Goal: Task Accomplishment & Management: Use online tool/utility

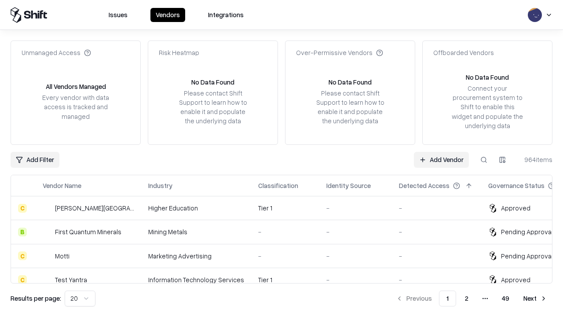
click at [441, 159] on link "Add Vendor" at bounding box center [441, 160] width 55 height 16
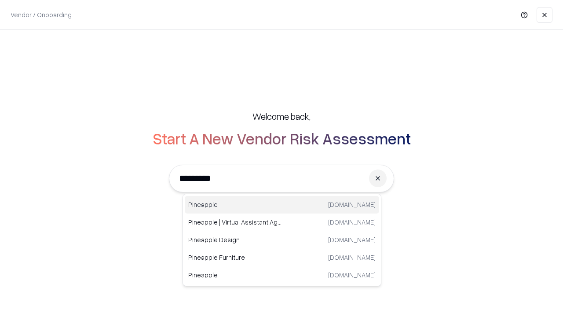
click at [282, 205] on div "Pineapple [DOMAIN_NAME]" at bounding box center [282, 205] width 194 height 18
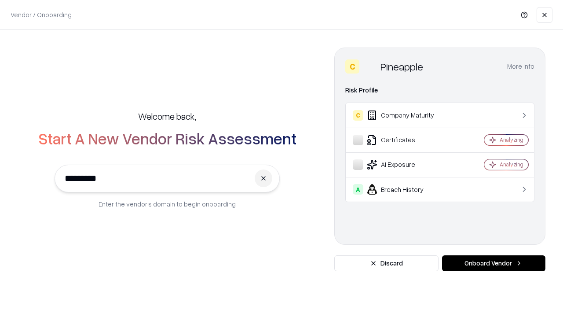
type input "*********"
click at [494, 263] on button "Onboard Vendor" at bounding box center [493, 263] width 103 height 16
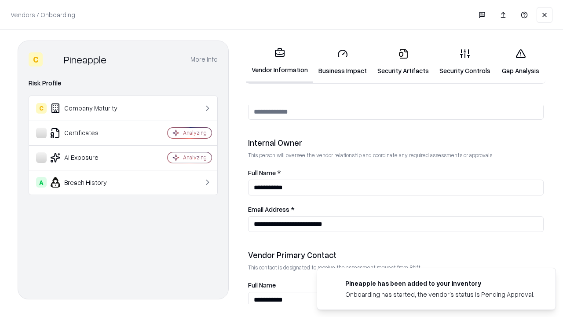
scroll to position [456, 0]
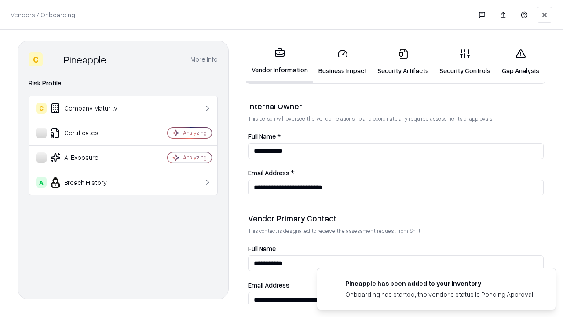
click at [343, 62] on link "Business Impact" at bounding box center [342, 61] width 59 height 41
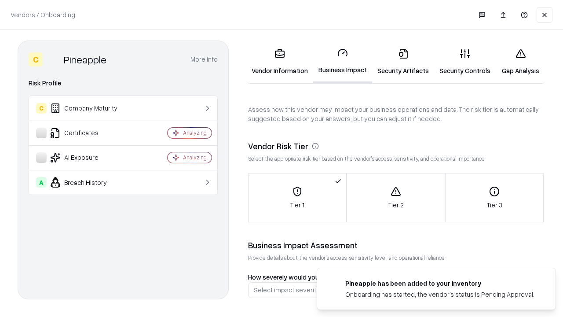
click at [403, 62] on link "Security Artifacts" at bounding box center [403, 61] width 62 height 41
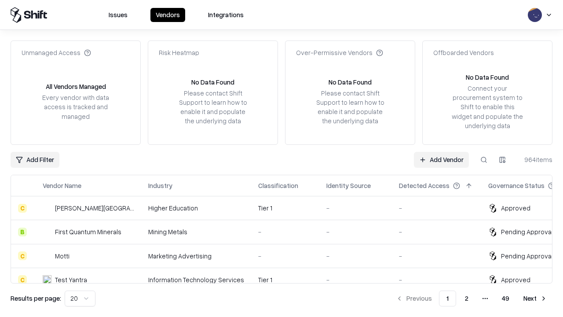
click at [441, 159] on link "Add Vendor" at bounding box center [441, 160] width 55 height 16
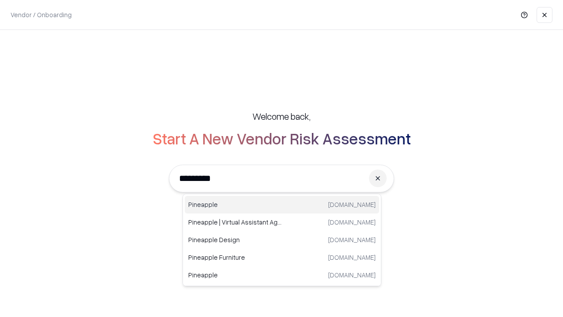
click at [282, 205] on div "Pineapple [DOMAIN_NAME]" at bounding box center [282, 205] width 194 height 18
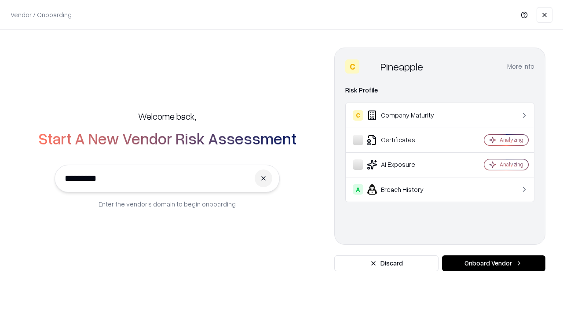
type input "*********"
click at [494, 263] on button "Onboard Vendor" at bounding box center [493, 263] width 103 height 16
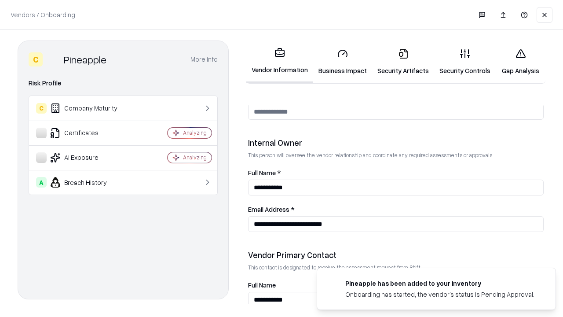
scroll to position [456, 0]
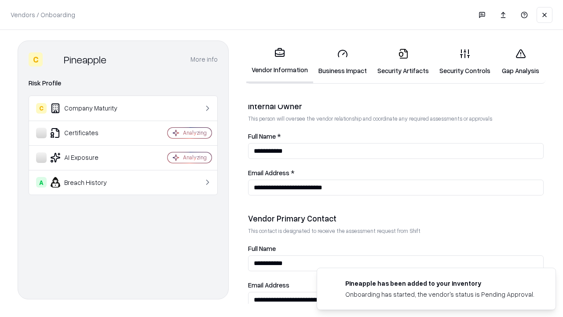
click at [520, 62] on link "Gap Analysis" at bounding box center [521, 61] width 50 height 41
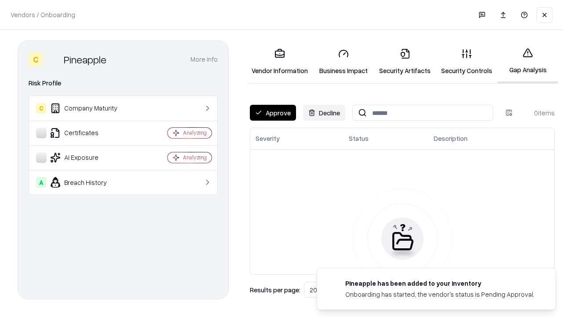
click at [273, 113] on button "Approve" at bounding box center [273, 113] width 46 height 16
